Goal: Entertainment & Leisure: Consume media (video, audio)

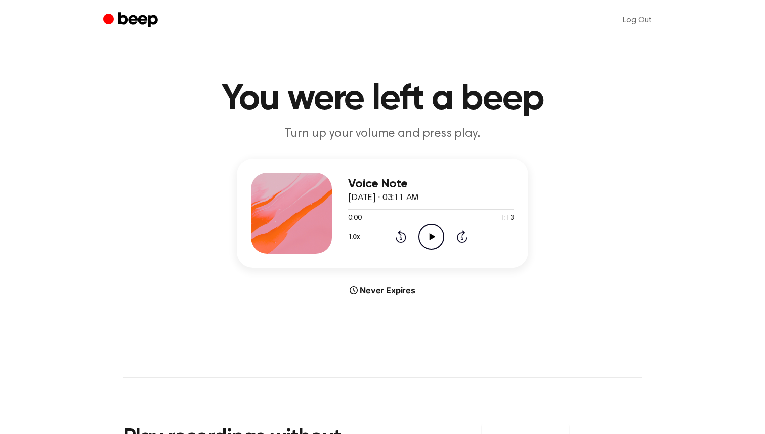
click at [428, 239] on icon "Play Audio" at bounding box center [431, 237] width 26 height 26
